Goal: Obtain resource: Download file/media

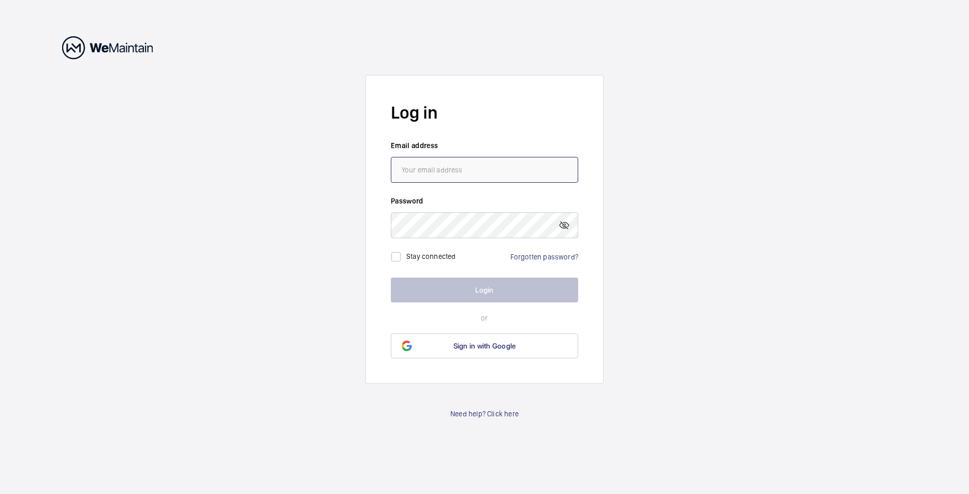
type input "[PERSON_NAME][EMAIL_ADDRESS][DOMAIN_NAME]"
click at [483, 257] on div "Stay connected Forgotten password?" at bounding box center [484, 252] width 187 height 29
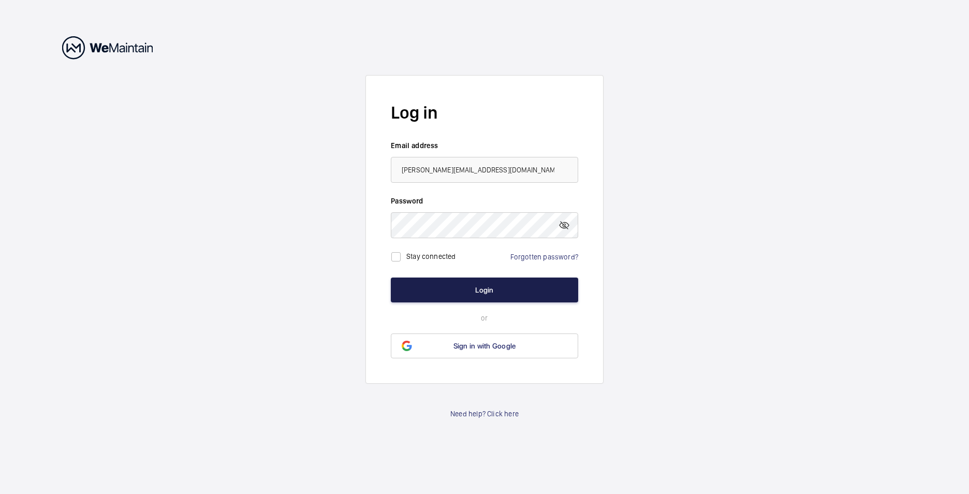
click at [482, 284] on button "Login" at bounding box center [484, 290] width 187 height 25
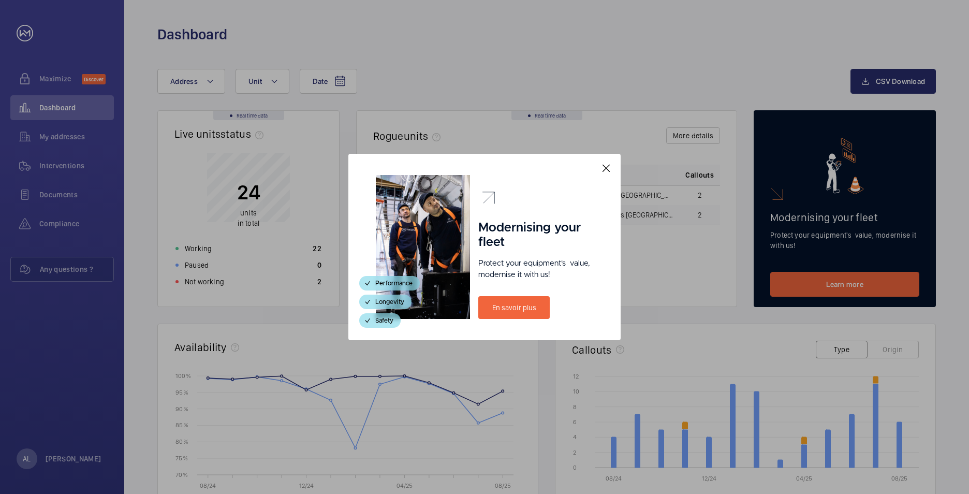
click at [603, 167] on mat-icon at bounding box center [606, 168] width 12 height 12
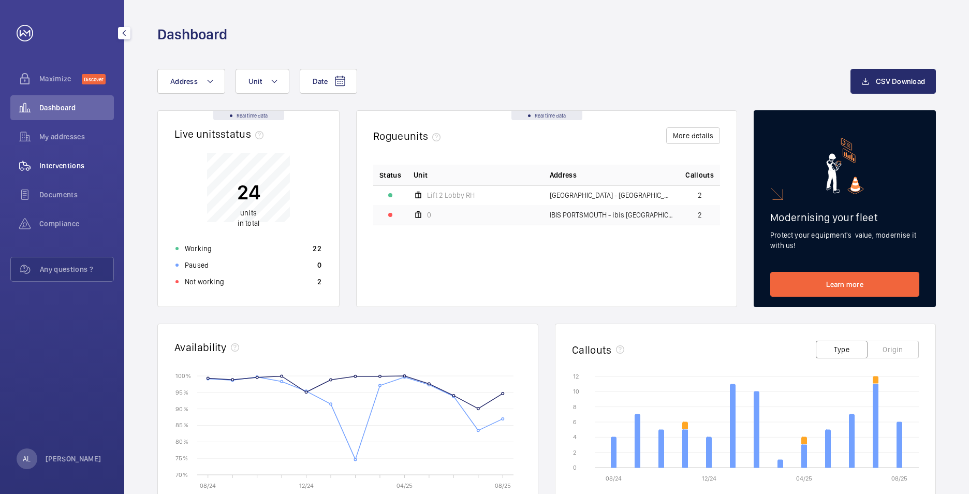
click at [57, 167] on span "Interventions" at bounding box center [76, 166] width 75 height 10
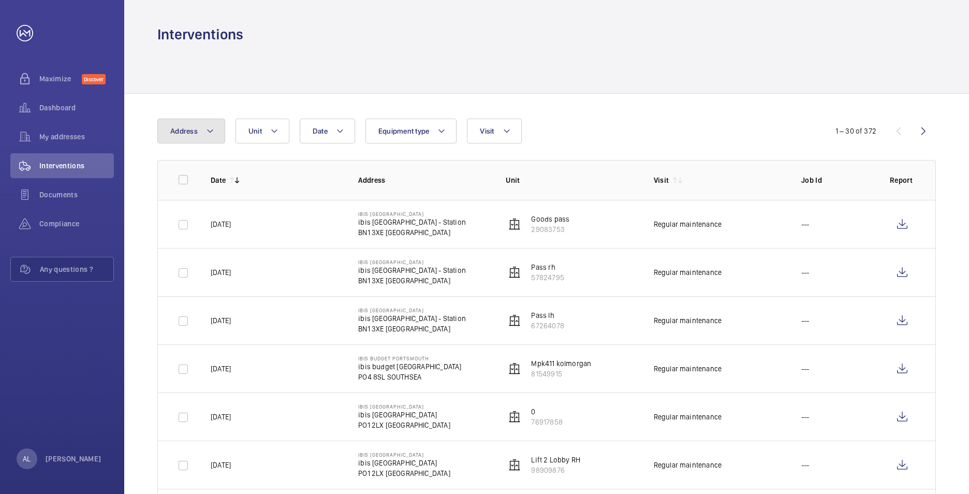
click at [219, 134] on button "Address" at bounding box center [191, 131] width 68 height 25
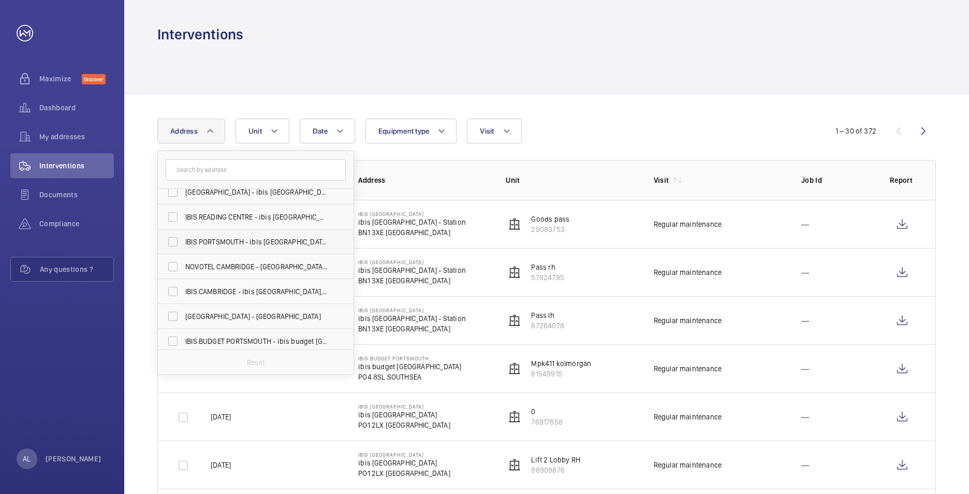
scroll to position [38, 0]
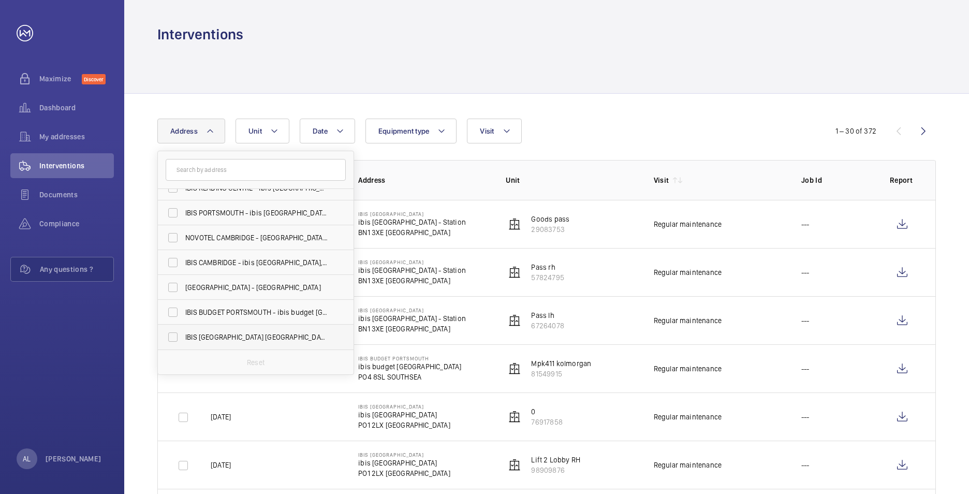
click at [236, 336] on span "IBIS [GEOGRAPHIC_DATA] [GEOGRAPHIC_DATA] - H3141, IBIS [STREET_ADDRESS]" at bounding box center [256, 337] width 142 height 10
click at [183, 336] on input "IBIS [GEOGRAPHIC_DATA] [GEOGRAPHIC_DATA] - H3141, IBIS [STREET_ADDRESS]" at bounding box center [173, 337] width 21 height 21
checkbox input "true"
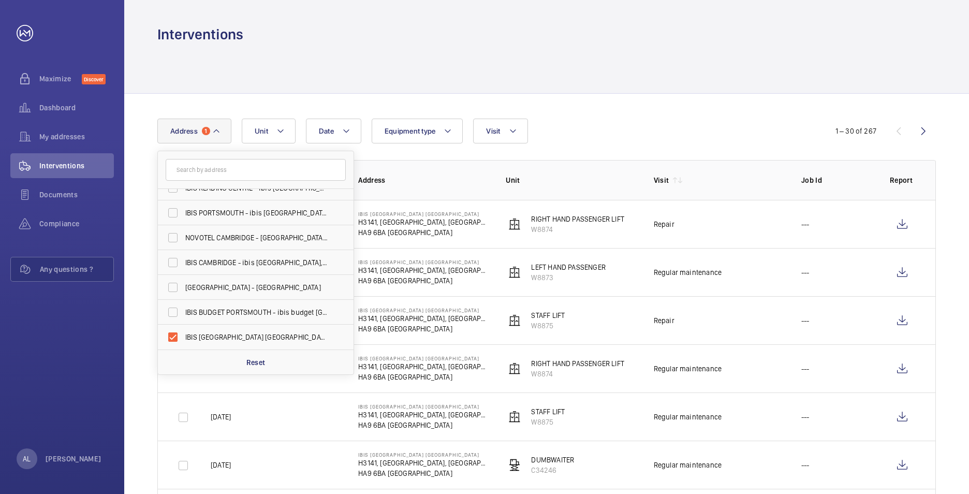
click at [582, 172] on th "Unit" at bounding box center [563, 180] width 148 height 40
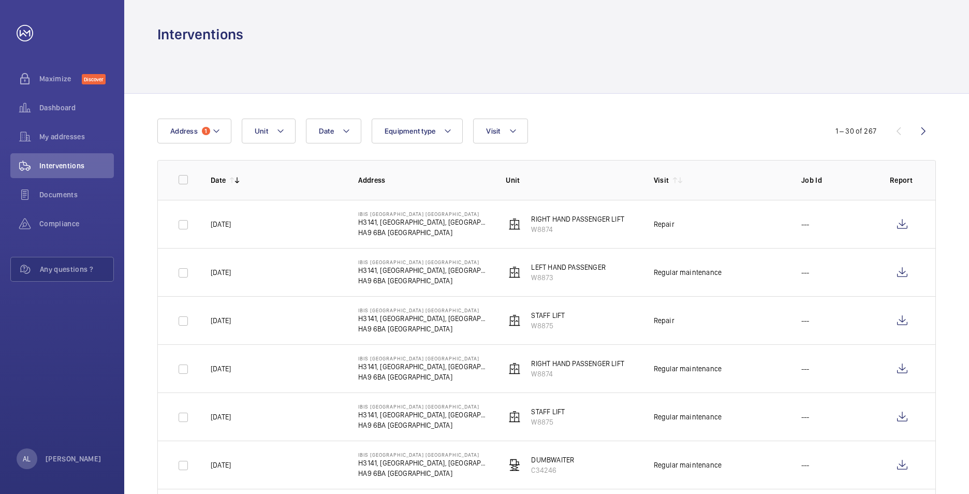
scroll to position [52, 0]
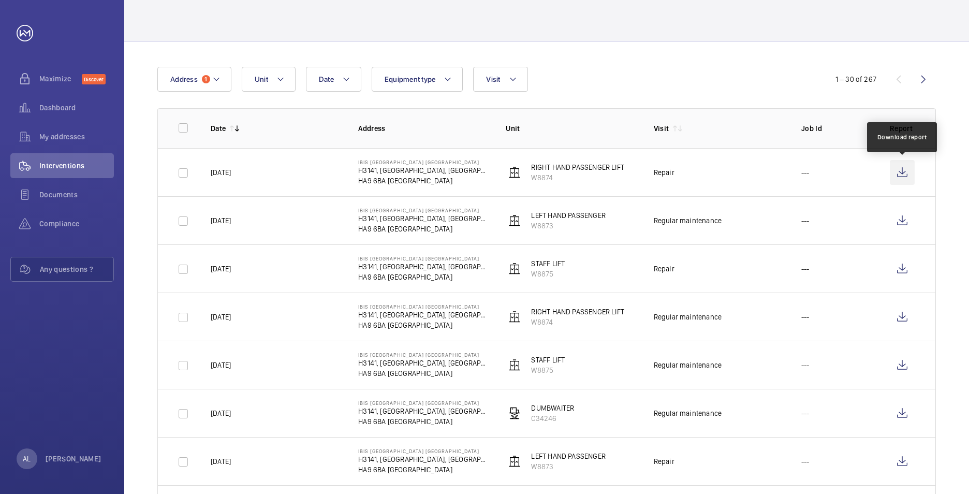
click at [905, 170] on wm-front-icon-button at bounding box center [902, 172] width 25 height 25
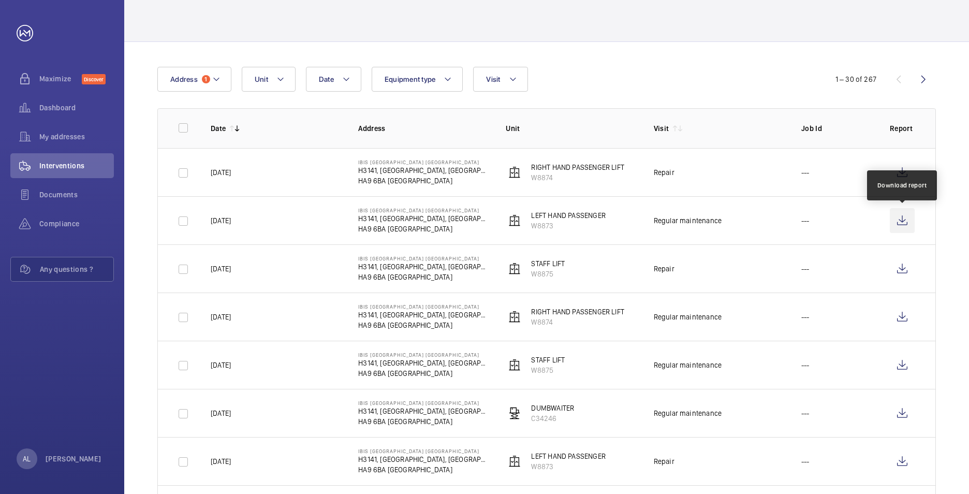
click at [906, 220] on wm-front-icon-button at bounding box center [902, 220] width 25 height 25
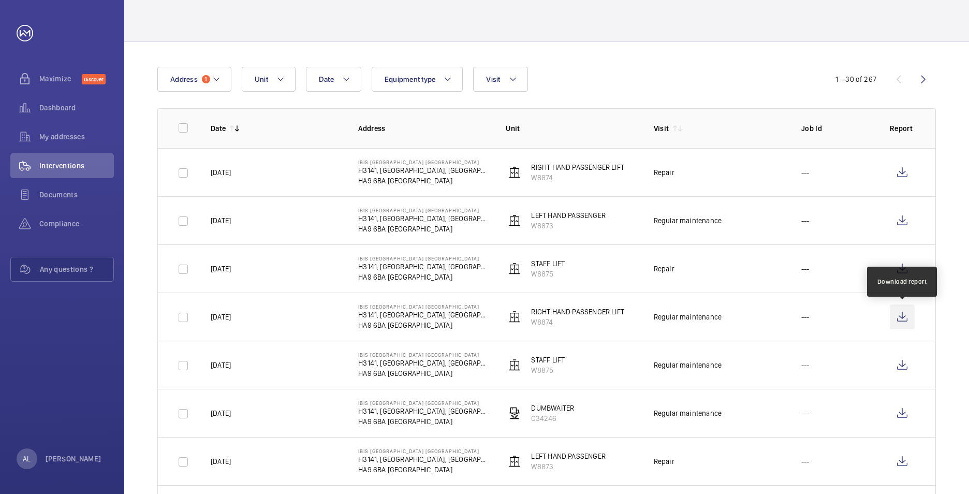
click at [905, 315] on wm-front-icon-button at bounding box center [902, 316] width 25 height 25
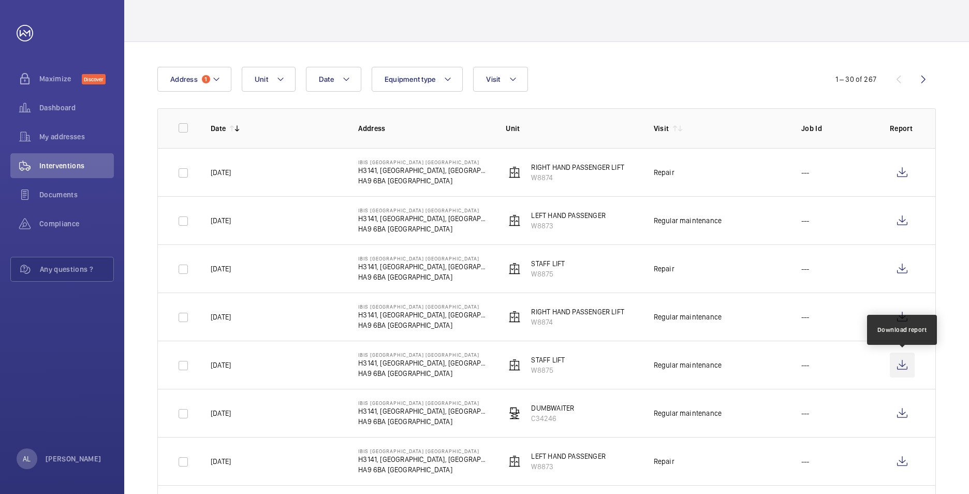
click at [902, 361] on wm-front-icon-button at bounding box center [902, 365] width 25 height 25
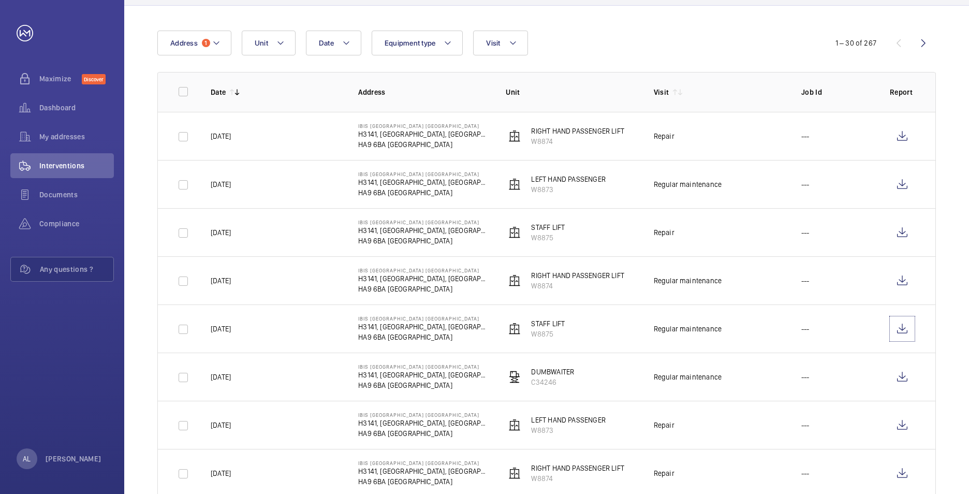
scroll to position [104, 0]
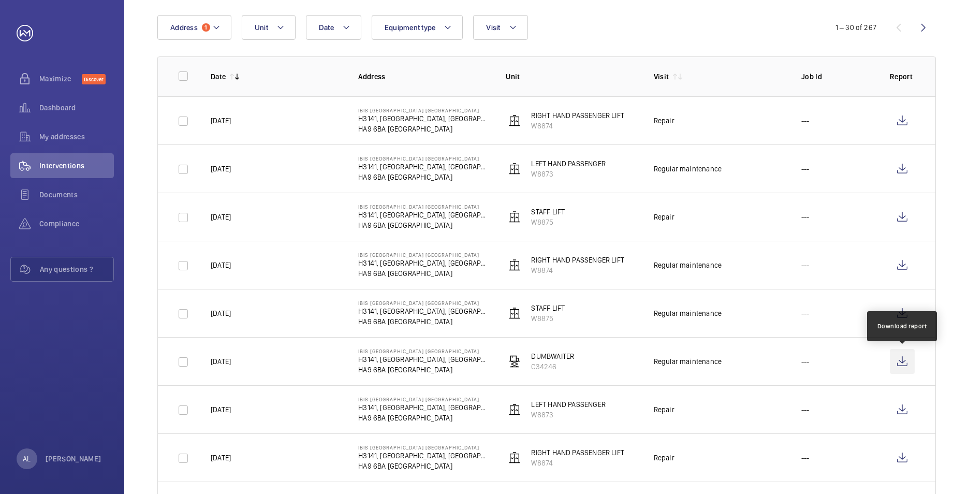
click at [905, 360] on wm-front-icon-button at bounding box center [902, 361] width 25 height 25
